Goal: Task Accomplishment & Management: Manage account settings

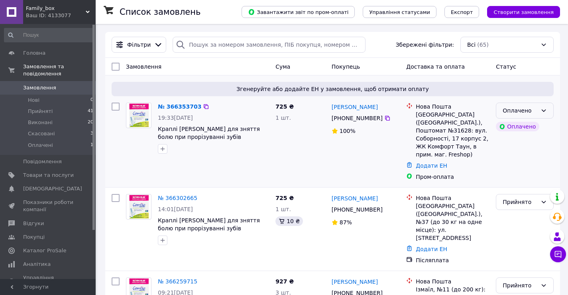
click at [527, 112] on div "Оплачено" at bounding box center [520, 110] width 35 height 9
click at [527, 125] on li "Прийнято" at bounding box center [524, 128] width 57 height 14
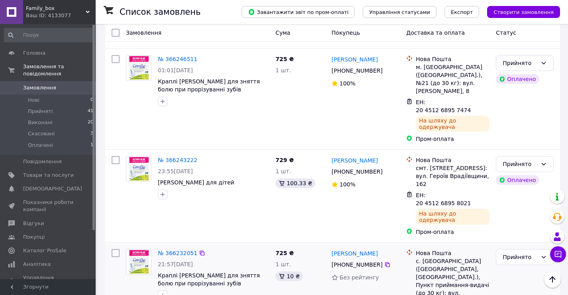
scroll to position [319, 0]
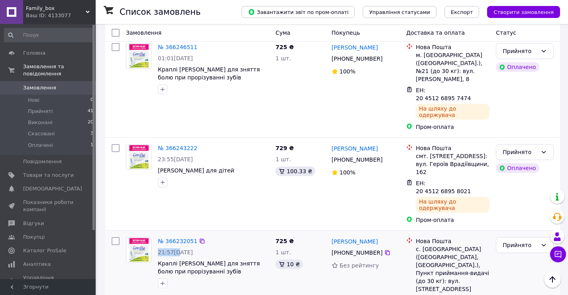
drag, startPoint x: 164, startPoint y: 167, endPoint x: 174, endPoint y: 167, distance: 10.0
click at [174, 249] on span "21:57[DATE]" at bounding box center [175, 252] width 35 height 6
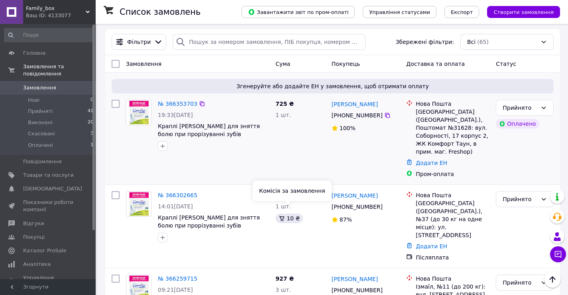
scroll to position [0, 0]
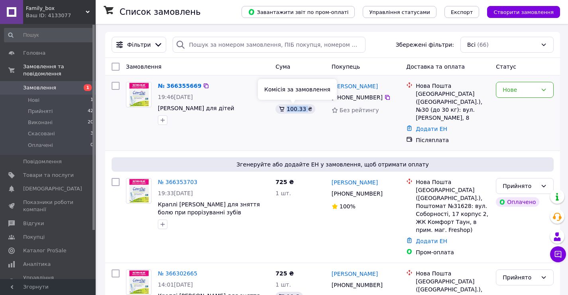
drag, startPoint x: 286, startPoint y: 110, endPoint x: 304, endPoint y: 110, distance: 17.9
click at [304, 110] on div "100.33 ₴" at bounding box center [295, 109] width 40 height 10
click at [304, 120] on div "729 ₴ 1 шт. 100.33 ₴" at bounding box center [300, 113] width 56 height 69
click at [507, 93] on div "Нове" at bounding box center [520, 89] width 35 height 9
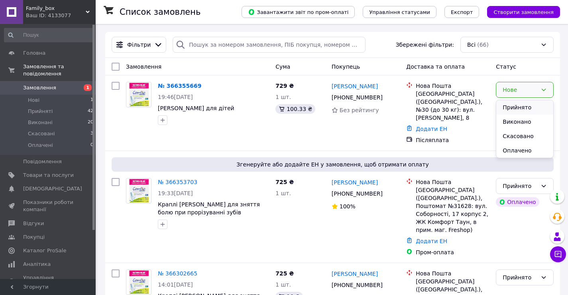
click at [512, 111] on li "Прийнято" at bounding box center [524, 107] width 57 height 14
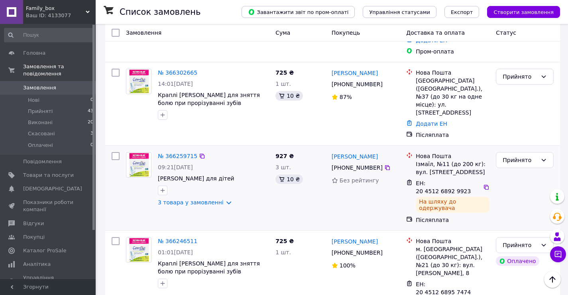
scroll to position [199, 0]
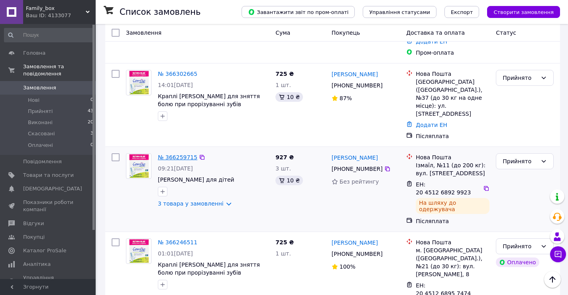
click at [181, 154] on link "№ 366259715" at bounding box center [177, 157] width 39 height 6
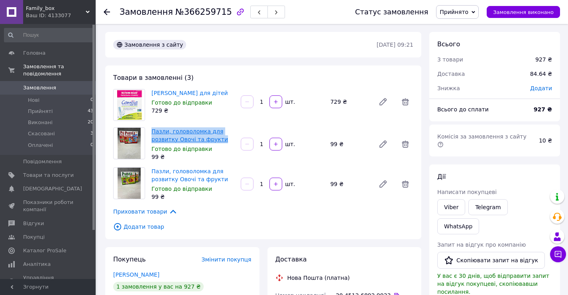
drag, startPoint x: 149, startPoint y: 129, endPoint x: 200, endPoint y: 142, distance: 52.8
click at [219, 142] on div "Пазли, головоломка для розвитку Овочі та фрукти Готово до відправки 99 ₴" at bounding box center [192, 144] width 89 height 37
copy link "Пазли, головоломка для розвитку Овочі та фрукти"
click at [48, 173] on link "Товари та послуги" at bounding box center [49, 175] width 98 height 14
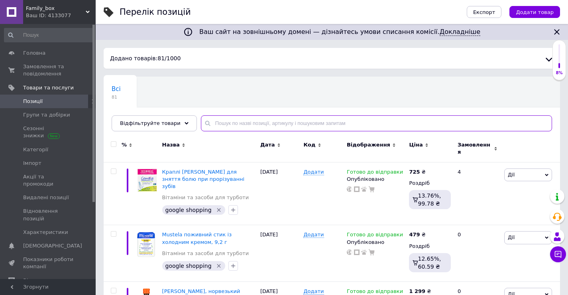
click at [278, 125] on input "text" at bounding box center [376, 123] width 351 height 16
paste input "Пазли, головоломка для розвитку Овочі та фрукти"
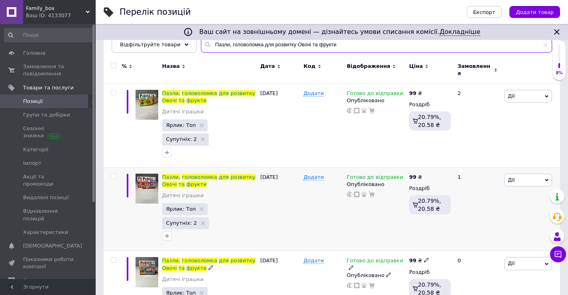
scroll to position [79, 0]
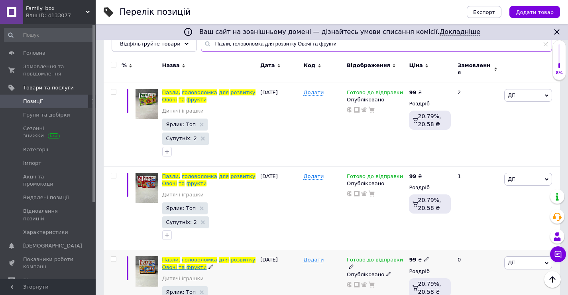
type input "Пазли, головоломка для розвитку Овочі та фрукти"
click at [230, 256] on span "розвитку" at bounding box center [242, 259] width 25 height 6
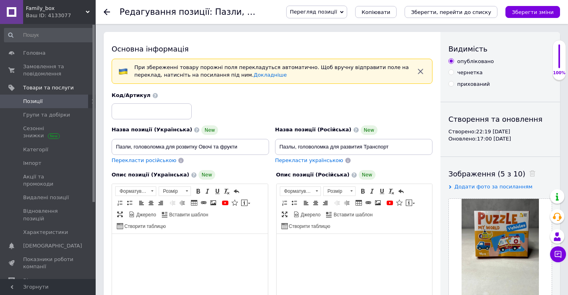
drag, startPoint x: 284, startPoint y: 161, endPoint x: 317, endPoint y: 161, distance: 32.7
click at [285, 161] on span "Перекласти українською" at bounding box center [309, 160] width 68 height 6
type input "Пазли, головоломка для розвитку Транспорт"
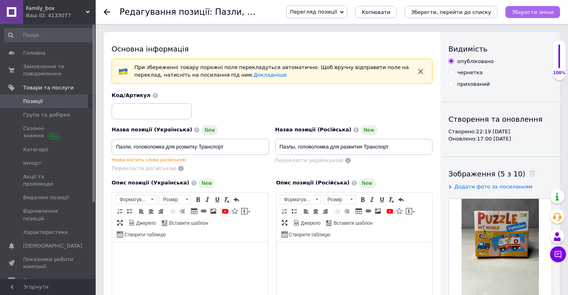
click at [547, 10] on icon "Зберегти зміни" at bounding box center [533, 12] width 42 height 6
click at [109, 11] on icon at bounding box center [107, 12] width 6 height 6
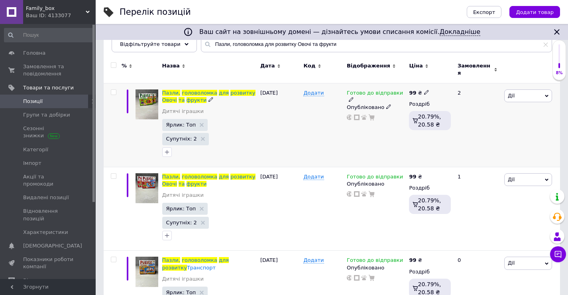
scroll to position [79, 0]
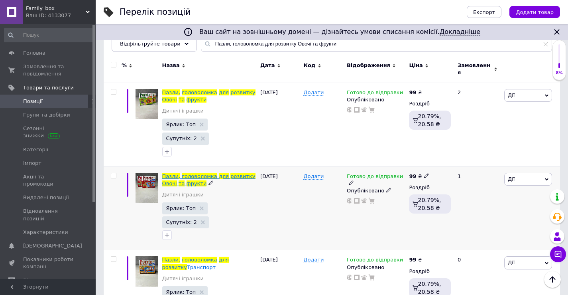
click at [187, 173] on span "головоломка" at bounding box center [199, 176] width 35 height 6
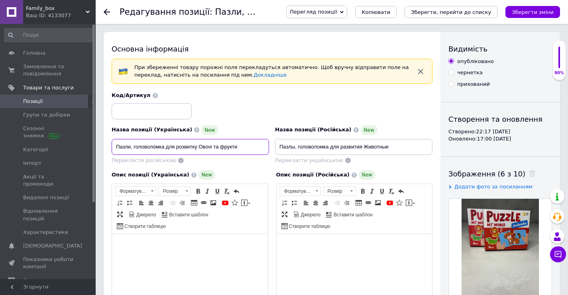
drag, startPoint x: 244, startPoint y: 149, endPoint x: 199, endPoint y: 149, distance: 45.4
click at [199, 149] on input "Пазли, головоломка для розвитку Овочі та фрукти" at bounding box center [190, 147] width 157 height 16
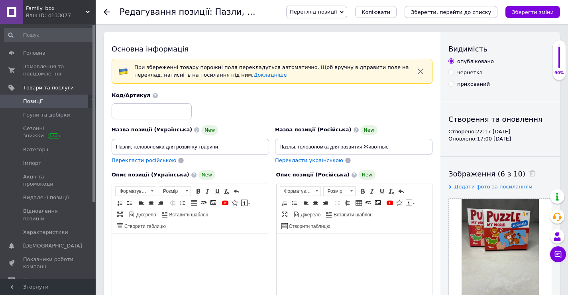
click at [314, 163] on span "Перекласти українською" at bounding box center [309, 160] width 68 height 6
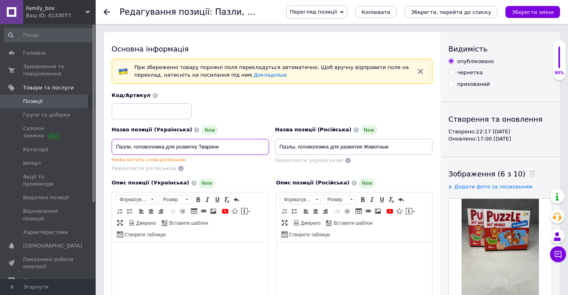
click at [201, 148] on input "Пазли, головоломка для розвитку Тварини" at bounding box center [190, 147] width 157 height 16
click at [238, 148] on input "Пазли, головоломка для розвитку тварини" at bounding box center [190, 147] width 157 height 16
type input "Пазли, головоломка для розвитку тварини"
click at [235, 166] on div "Перекласти російською" at bounding box center [190, 169] width 157 height 8
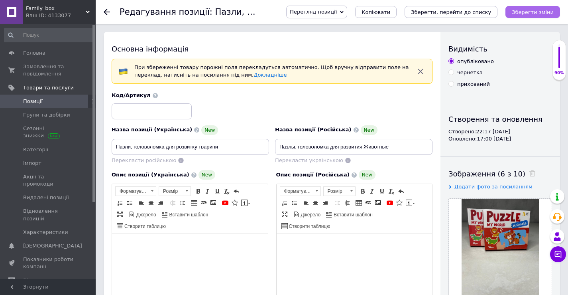
click at [555, 13] on button "Зберегти зміни" at bounding box center [532, 12] width 55 height 12
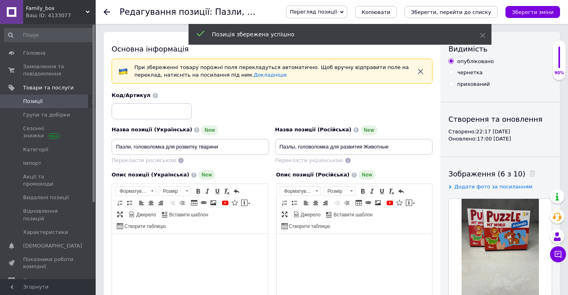
click at [111, 13] on div at bounding box center [112, 12] width 16 height 24
click at [108, 13] on icon at bounding box center [107, 12] width 6 height 6
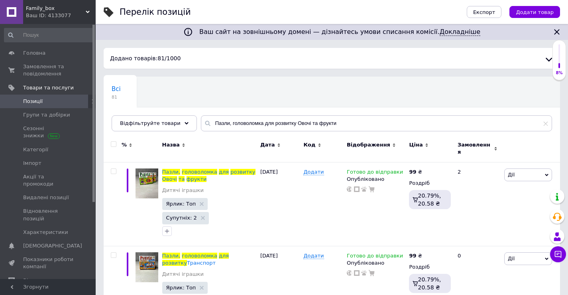
click at [55, 101] on span "Позиції" at bounding box center [48, 101] width 51 height 7
click at [55, 86] on span "Товари та послуги" at bounding box center [48, 87] width 51 height 7
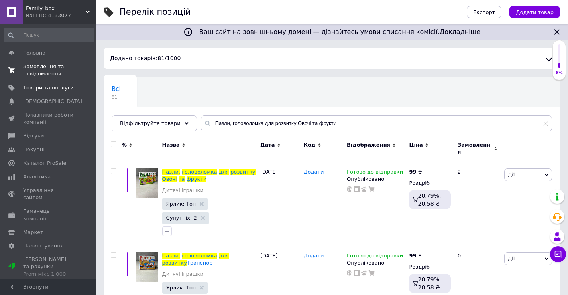
click at [49, 73] on span "Замовлення та повідомлення" at bounding box center [48, 70] width 51 height 14
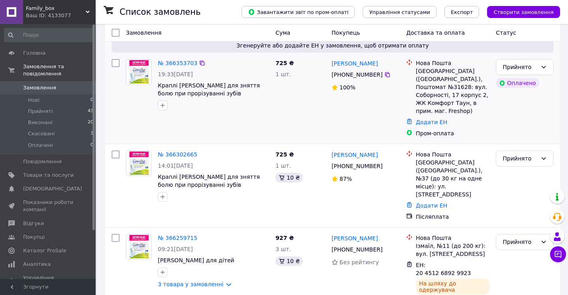
scroll to position [120, 0]
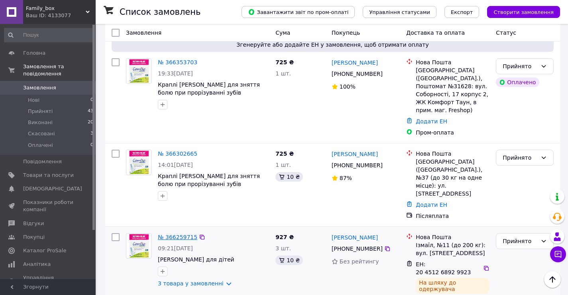
click at [175, 234] on link "№ 366259715" at bounding box center [177, 237] width 39 height 6
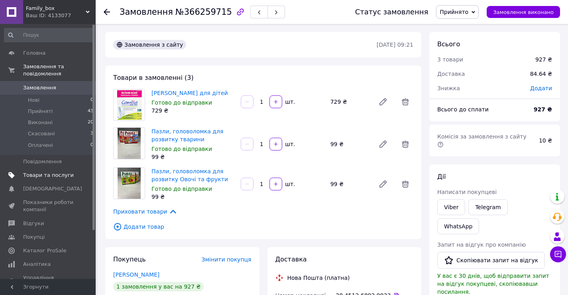
click at [47, 171] on span "Товари та послуги" at bounding box center [48, 174] width 51 height 7
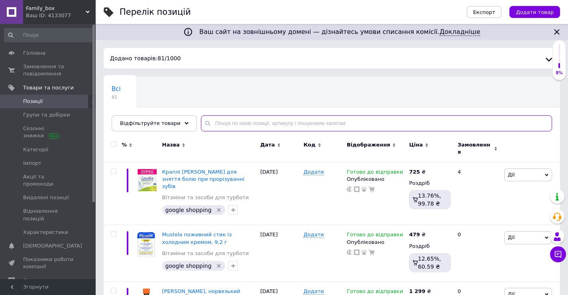
click at [258, 122] on input "text" at bounding box center [376, 123] width 351 height 16
paste input "Пазли, головоломка для розвитку Овочі та фрукти"
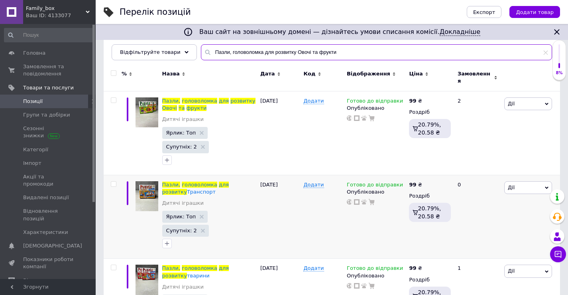
scroll to position [79, 0]
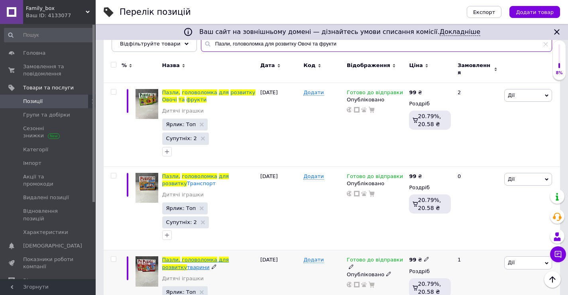
type input "Пазли, головоломка для розвитку Овочі та фрукти"
click at [187, 256] on span "головоломка" at bounding box center [199, 259] width 35 height 6
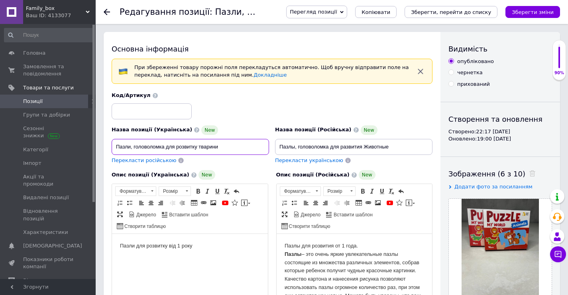
click at [200, 148] on input "Пазли, головоломка для розвитку тварини" at bounding box center [190, 147] width 157 height 16
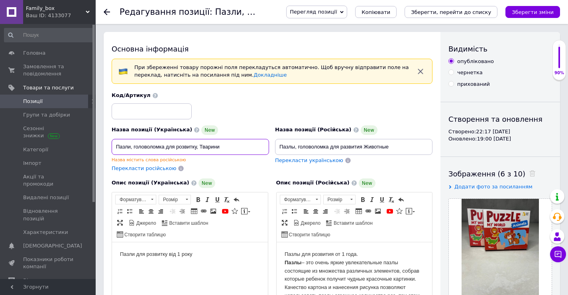
type input "Пазли, головоломка для розвитку, Тварини"
click at [230, 173] on div "Назва позиції (Українська) New Пазли, головоломка для розвитку, Тварини Назва м…" at bounding box center [190, 148] width 163 height 53
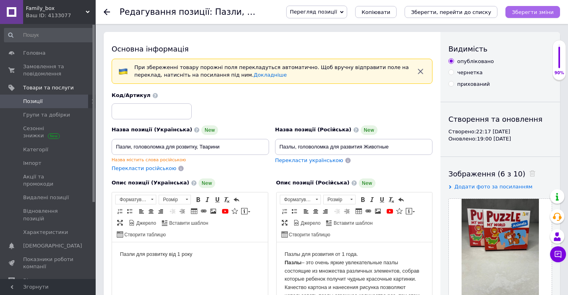
click at [544, 12] on icon "Зберегти зміни" at bounding box center [533, 12] width 42 height 6
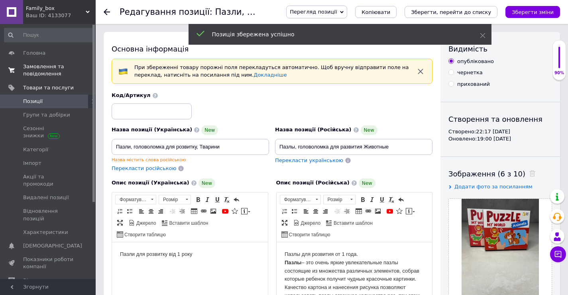
click at [50, 70] on span "Замовлення та повідомлення" at bounding box center [48, 70] width 51 height 14
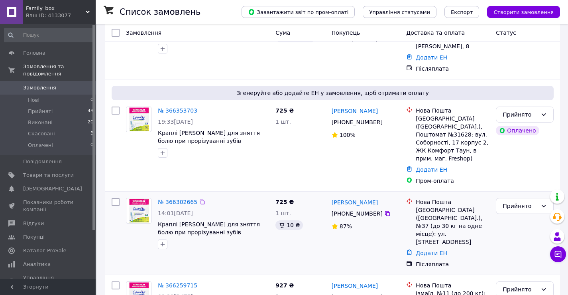
scroll to position [80, 0]
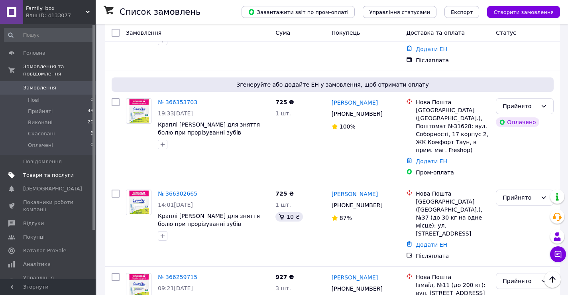
click at [49, 168] on link "Товари та послуги" at bounding box center [49, 175] width 98 height 14
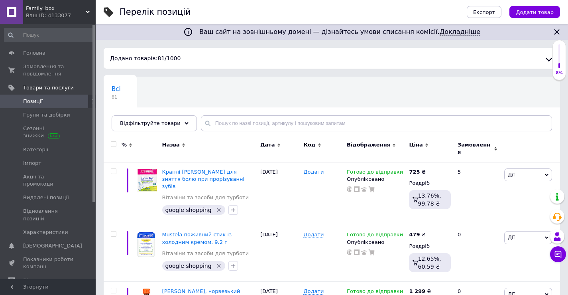
click at [270, 134] on div "Всі 81 Ok Відфільтровано... Зберегти" at bounding box center [332, 108] width 456 height 66
click at [274, 126] on input "text" at bounding box center [376, 123] width 351 height 16
paste input "Пазли, головоломка для розвитку Овочі та фрукти"
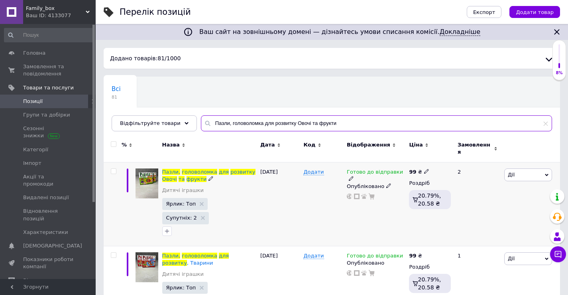
type input "Пазли, головоломка для розвитку Овочі та фрукти"
click at [424, 169] on icon at bounding box center [426, 171] width 5 height 5
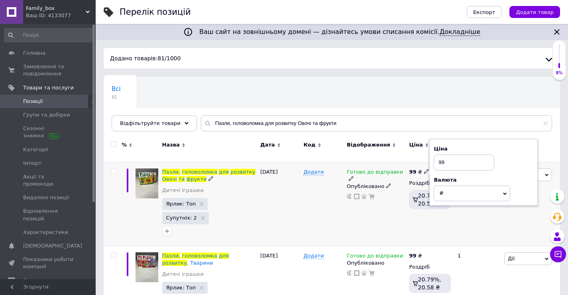
click at [441, 158] on input "99" at bounding box center [464, 162] width 61 height 16
type input "149"
click at [384, 206] on div "Готово до відправки Опубліковано" at bounding box center [376, 204] width 62 height 84
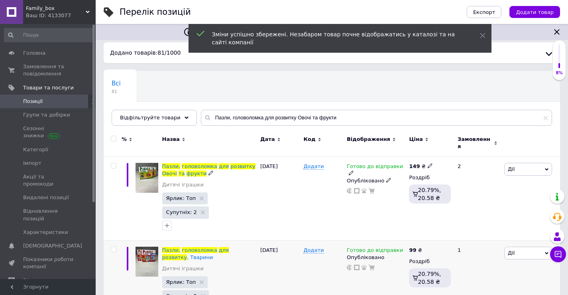
scroll to position [40, 0]
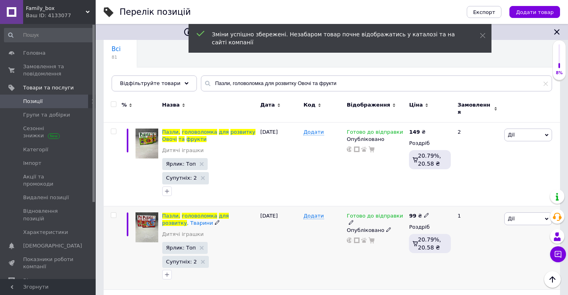
click at [424, 212] on use at bounding box center [426, 214] width 4 height 4
drag, startPoint x: 450, startPoint y: 183, endPoint x: 420, endPoint y: 195, distance: 32.1
click at [421, 212] on span "99 ₴ Ціна 99 Валюта ₴ $ EUR CHF GBP ¥ PLN ₸ MDL HUF KGS CNY TRY KRW lei" at bounding box center [419, 215] width 20 height 7
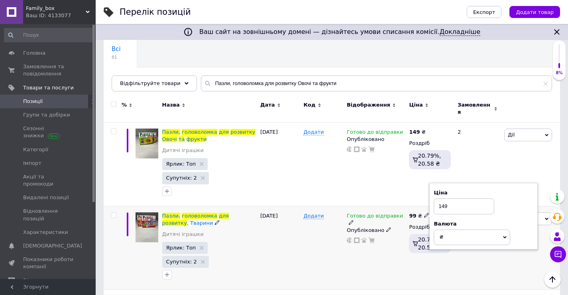
type input "149"
click at [382, 241] on div "Готово до відправки Опубліковано" at bounding box center [376, 248] width 62 height 84
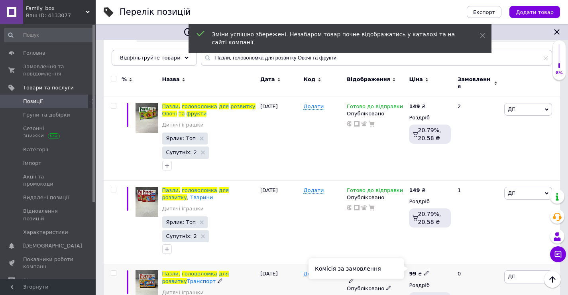
scroll to position [79, 0]
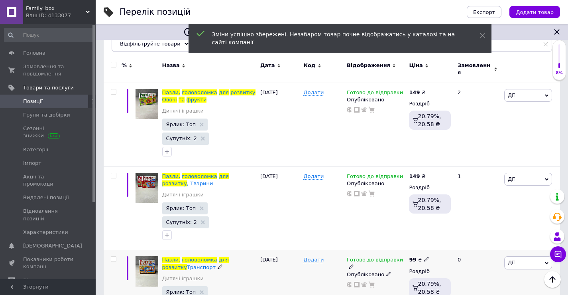
click at [427, 256] on div "99 ₴" at bounding box center [430, 259] width 42 height 7
click at [424, 256] on icon at bounding box center [426, 258] width 5 height 5
drag, startPoint x: 436, startPoint y: 216, endPoint x: 428, endPoint y: 218, distance: 7.9
click at [429, 227] on div "Ціна 99 Валюта ₴ $ EUR CHF GBP ¥ PLN ₸ MDL HUF KGS CNY TRY KRW lei" at bounding box center [483, 260] width 108 height 67
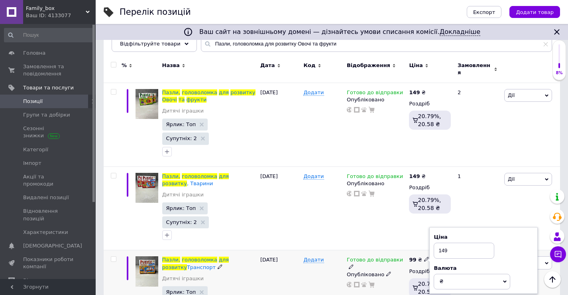
type input "149"
click at [342, 263] on div "Додати" at bounding box center [322, 291] width 43 height 83
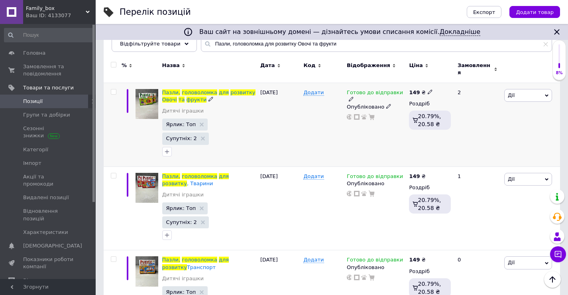
click at [354, 96] on icon at bounding box center [351, 98] width 5 height 5
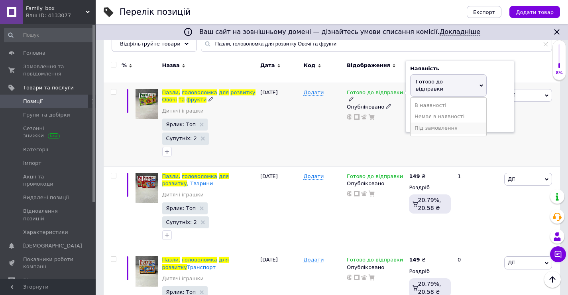
click at [422, 122] on li "Під замовлення" at bounding box center [449, 127] width 76 height 11
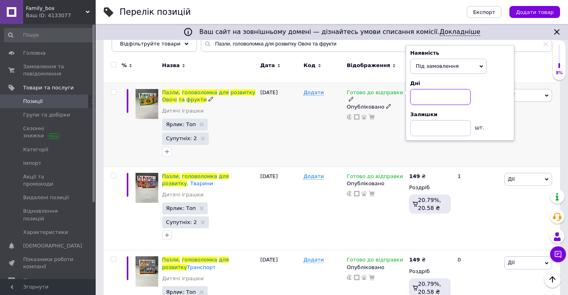
click at [425, 96] on input at bounding box center [440, 97] width 61 height 16
type input "4"
click at [381, 127] on div "Готово до відправки Наявність Під замовлення В наявності Немає в наявності Гото…" at bounding box center [376, 125] width 62 height 84
